Goal: Task Accomplishment & Management: Use online tool/utility

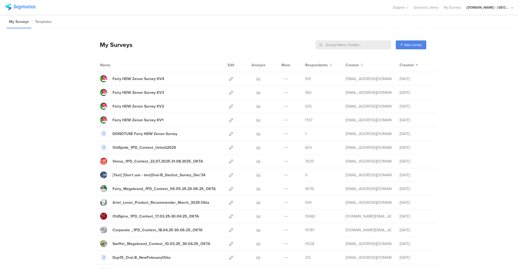
click at [358, 47] on input "text" at bounding box center [354, 44] width 76 height 9
click at [357, 47] on input "text" at bounding box center [354, 44] width 76 height 9
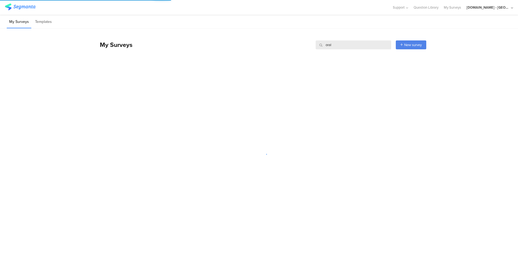
type input "oral"
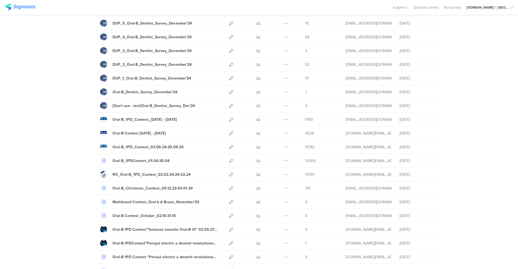
scroll to position [443, 0]
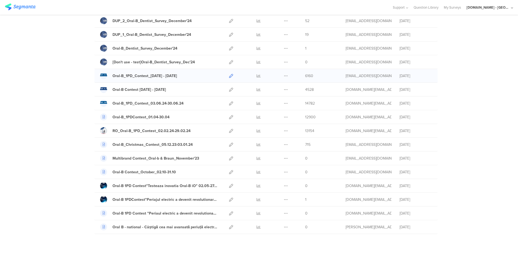
click at [229, 75] on icon at bounding box center [231, 76] width 4 height 4
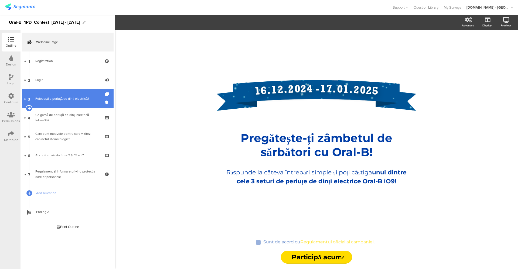
click at [62, 96] on link "3 Folosești o periuță de dinți electrică?" at bounding box center [68, 98] width 92 height 19
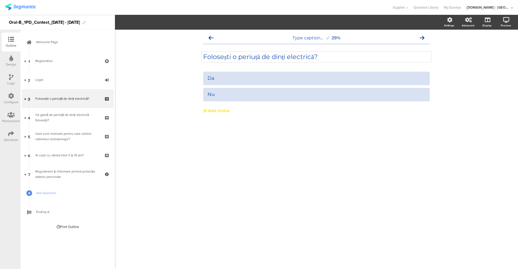
click at [248, 53] on p "Folosești o periuță de dinți electrică?" at bounding box center [316, 57] width 227 height 8
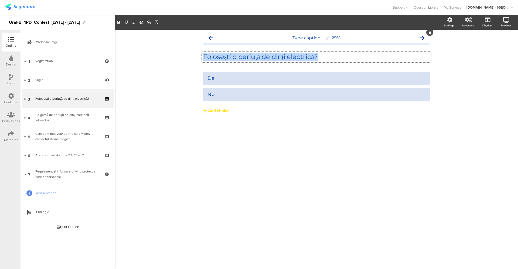
copy p "Folosești o periuță de dinți electrică?"
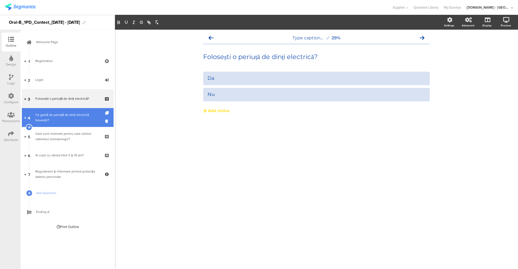
click at [63, 118] on div "Ce gamă de periuță de dinți electrică folosești?" at bounding box center [67, 117] width 65 height 11
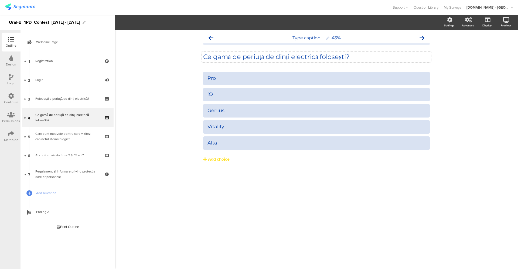
click at [242, 53] on p "Ce gamă de periuță de dinți electrică folosești?" at bounding box center [316, 57] width 227 height 8
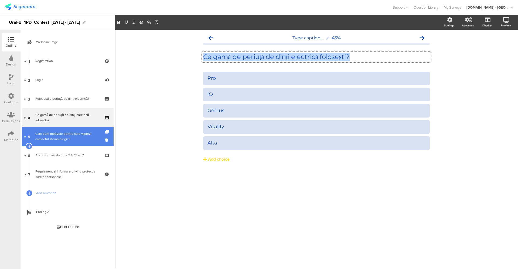
click at [71, 134] on div "Care sunt motivele pentru care vizitezi cabinetul stomatologic?" at bounding box center [67, 136] width 65 height 11
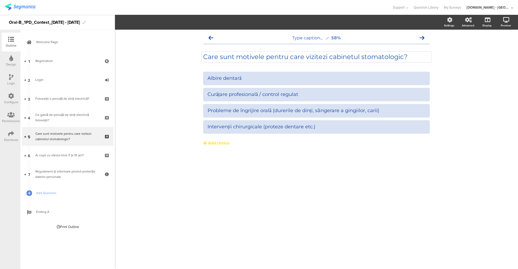
click at [233, 60] on p "Care sunt motivele pentru care vizitezi cabinetul stomatologic?" at bounding box center [316, 57] width 227 height 8
click at [236, 91] on div "Curățare profesională / control regulat" at bounding box center [317, 94] width 218 height 9
copy div "Curățare profesională / control regulat"
click at [280, 108] on div "Probleme de îngrijire orală (durerile de dinți, sângerare a gingiilor, carii)" at bounding box center [317, 111] width 218 height 6
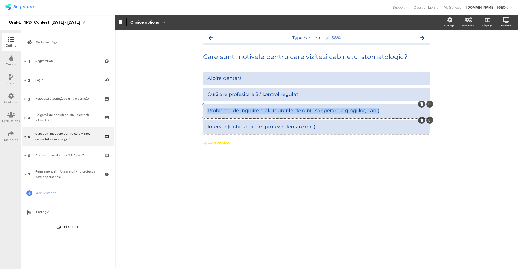
copy div "Probleme de îngrijire orală (durerile de dinți, sângerare a gingiilor, carii)"
click at [289, 127] on div "Intervenții chirurgicale (proteze dentare etc.)" at bounding box center [317, 127] width 218 height 6
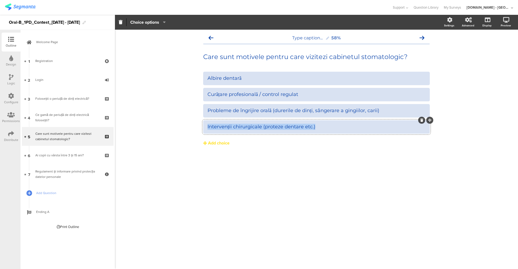
copy div "Intervenții chirurgicale (proteze dentare etc.)"
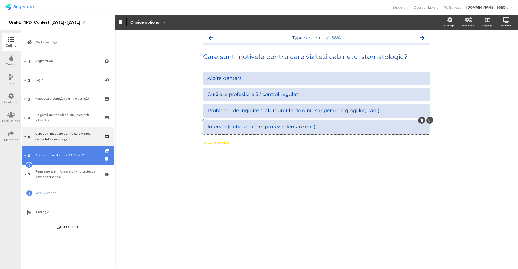
click at [77, 160] on link "6 Ai copii cu vârsta între 3 și 15 ani?" at bounding box center [68, 155] width 92 height 19
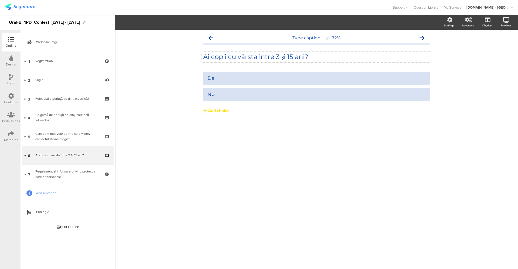
click at [231, 57] on div "Ai copii cu vârsta între 3 și 15 ani? Ai copii cu vârsta între 3 și 15 ani?" at bounding box center [316, 57] width 229 height 11
